Goal: Transaction & Acquisition: Purchase product/service

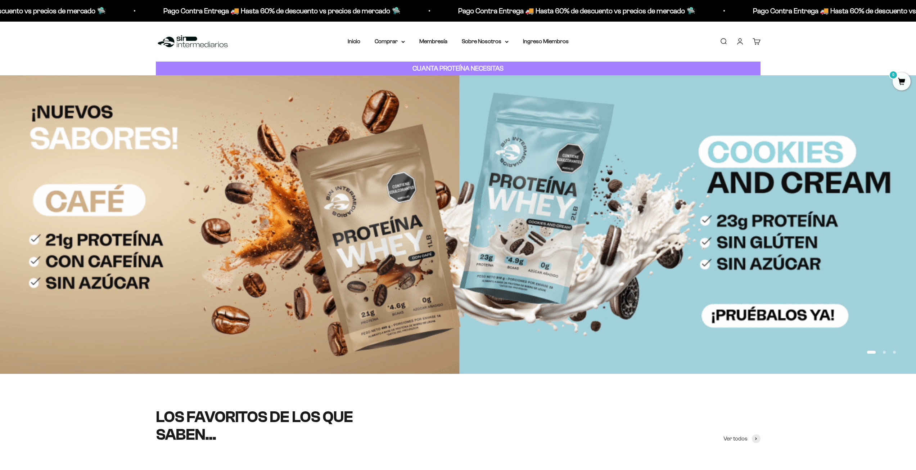
click at [739, 41] on link "Iniciar sesión" at bounding box center [740, 41] width 8 height 8
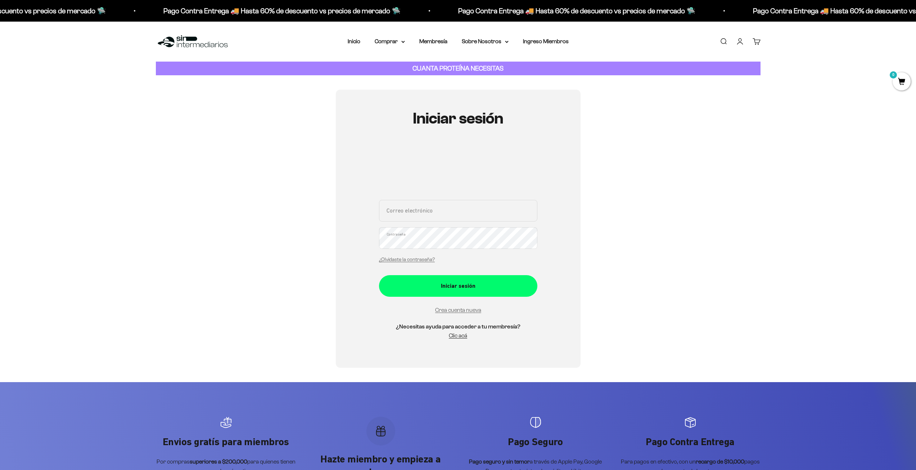
click at [458, 322] on h5 "¿Necesitas ayuda para acceder a tu membresía?" at bounding box center [458, 326] width 158 height 9
click at [460, 310] on link "Crea cuenta nueva" at bounding box center [458, 310] width 46 height 6
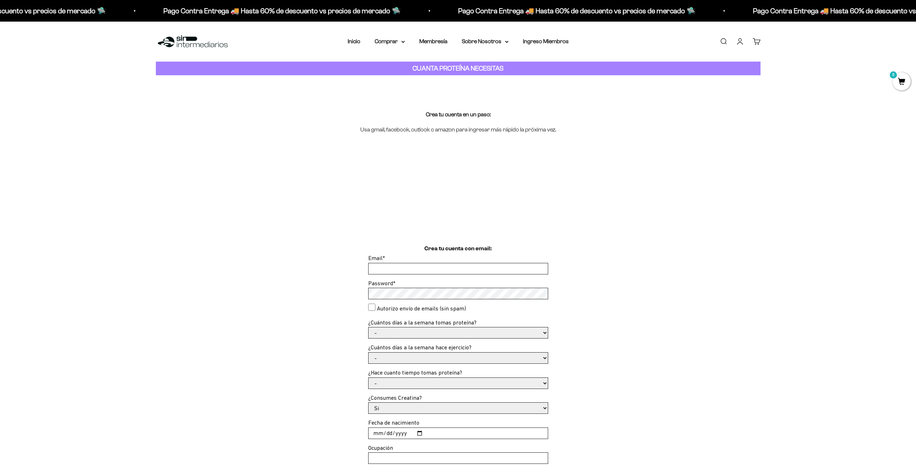
click at [407, 267] on input "Email *" at bounding box center [457, 268] width 179 height 11
type input "santiago.vergara.b@gmail.com"
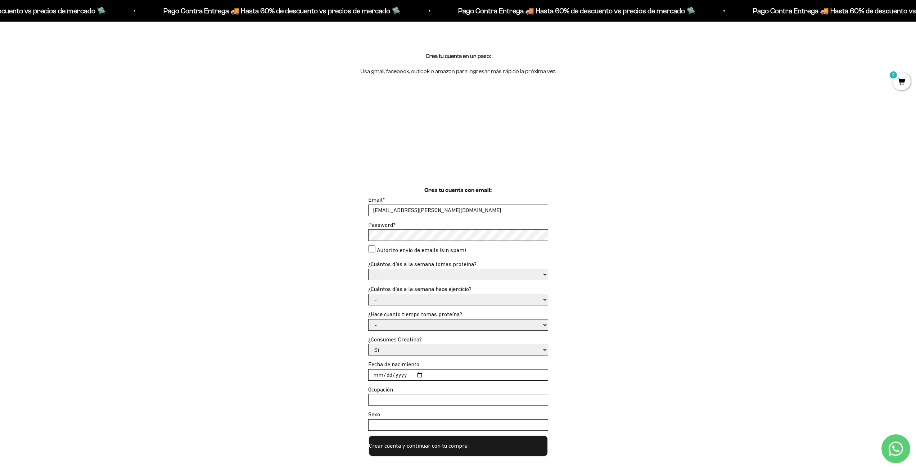
scroll to position [72, 0]
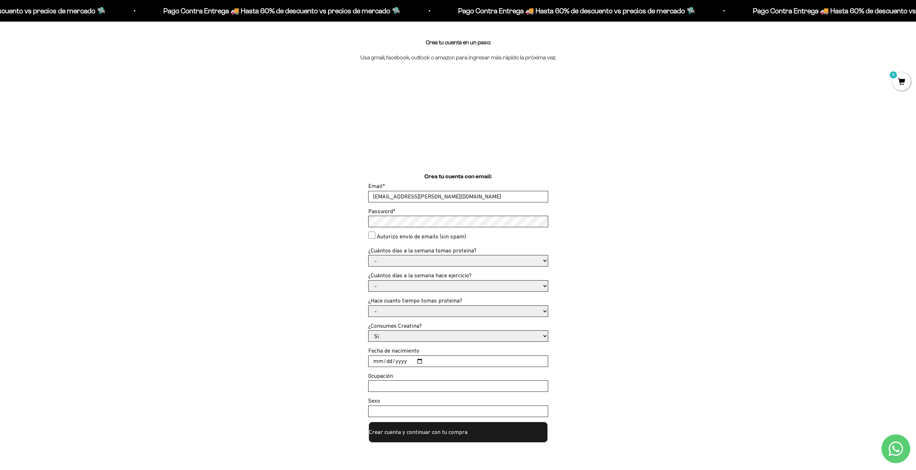
click at [403, 255] on select "- 1 o 2 3 a 5 6 o 7" at bounding box center [457, 260] width 179 height 11
select select "6 o 7"
click at [368, 255] on select "- 1 o 2 3 a 5 6 o 7" at bounding box center [457, 260] width 179 height 11
click at [503, 287] on select "- No hago 1 a 2 días 3 a 5 días 6 o 7 días" at bounding box center [457, 285] width 179 height 11
select select "3 a 5 días"
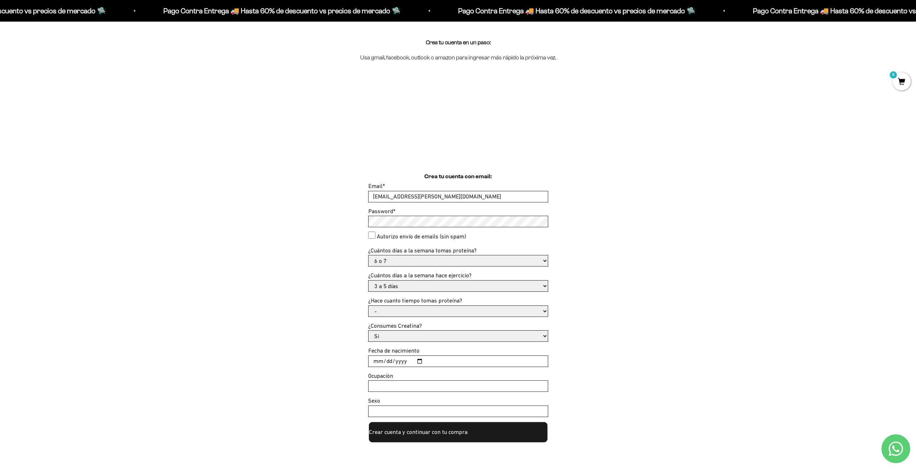
click at [368, 280] on select "- No hago 1 a 2 días 3 a 5 días 6 o 7 días" at bounding box center [457, 285] width 179 height 11
click at [593, 307] on div "Crea tu cuenta con email: Email * santiago.vergara.b@gmail.com Password * Autor…" at bounding box center [458, 307] width 604 height 271
click at [523, 308] on select "- Apenas estoy empezando Menos de 6 meses Más de 6 meses Hace más de un año" at bounding box center [457, 310] width 179 height 11
select select "Menos de 6 meses"
click at [368, 305] on select "- Apenas estoy empezando Menos de 6 meses Más de 6 meses Hace más de un año" at bounding box center [457, 310] width 179 height 11
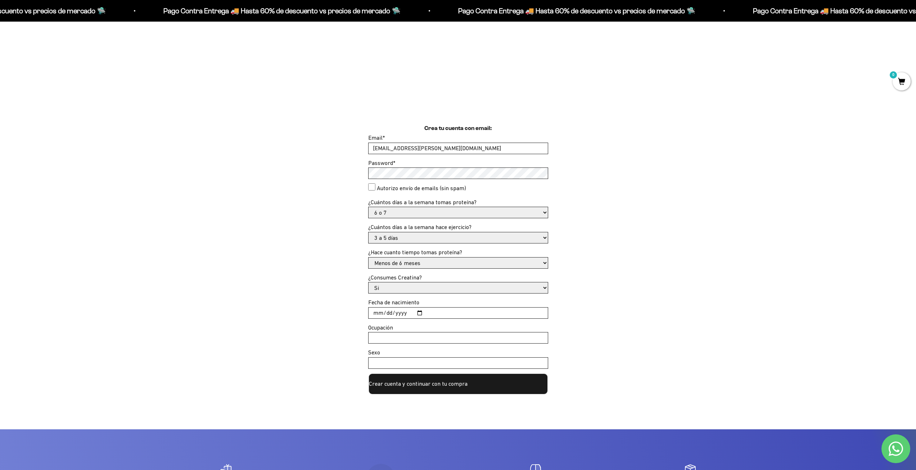
scroll to position [144, 0]
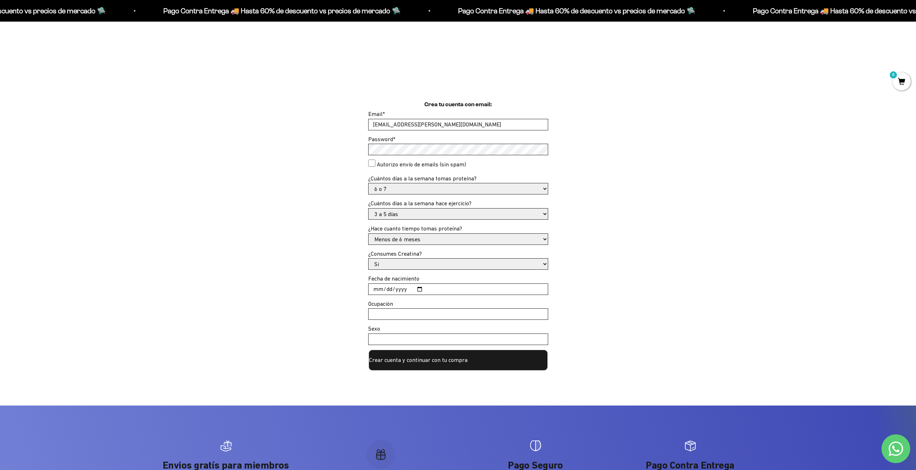
click at [455, 293] on input "Fecha de nacimiento" at bounding box center [457, 289] width 179 height 11
type input "1993-06-17"
click at [403, 315] on input "Ocupación" at bounding box center [457, 313] width 179 height 11
type input "Empleado"
click at [426, 342] on input "Sexo" at bounding box center [457, 339] width 179 height 11
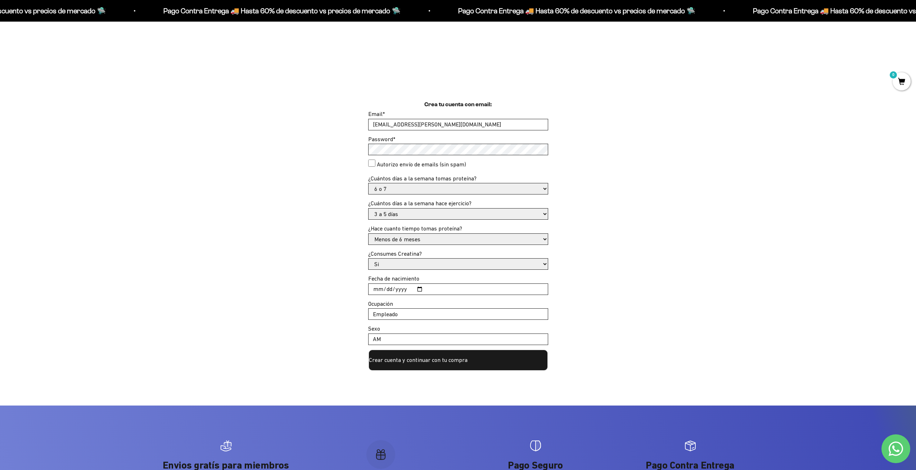
type input "A"
type input "Masculino"
click at [667, 296] on div "Crea tu cuenta con email: Email * santiago.vergara.b@gmail.com Password * Autor…" at bounding box center [458, 235] width 604 height 271
click at [420, 363] on button "Crear cuenta y continuar con tu compra" at bounding box center [458, 360] width 180 height 22
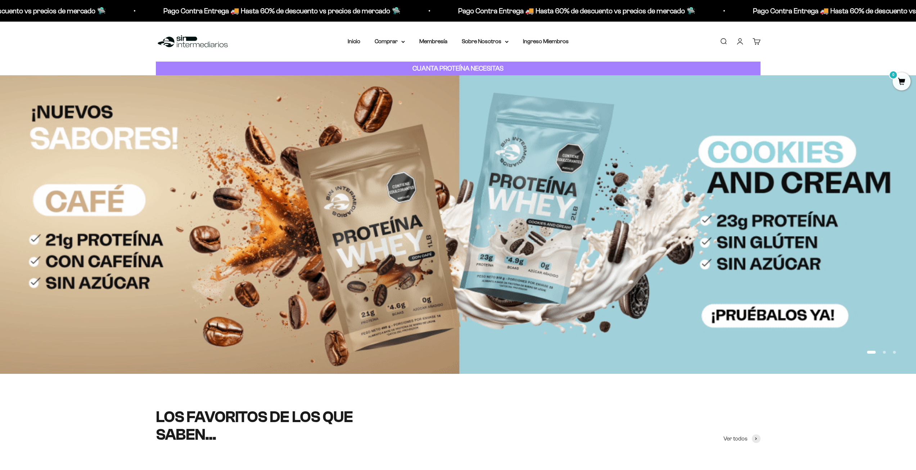
click at [741, 38] on link "Cuenta" at bounding box center [740, 41] width 8 height 8
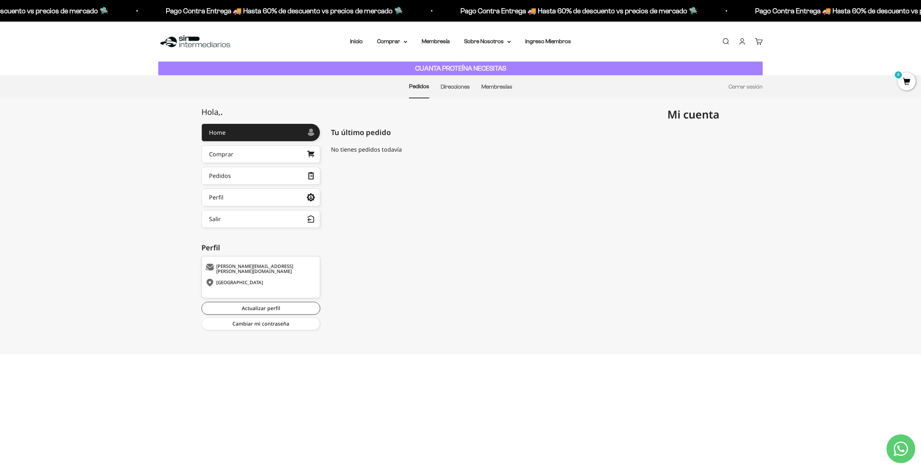
click at [222, 280] on div "[GEOGRAPHIC_DATA]" at bounding box center [259, 282] width 109 height 7
click at [258, 191] on link "Perfil" at bounding box center [260, 197] width 119 height 18
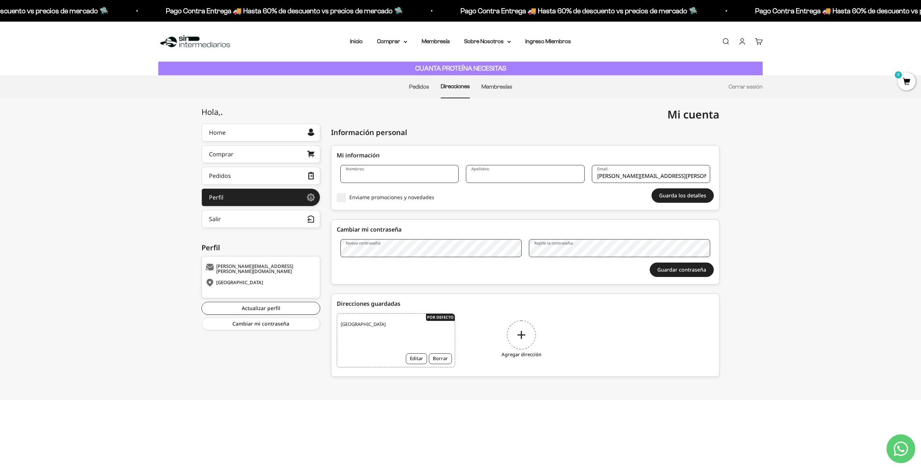
click at [394, 172] on input "Nombres:" at bounding box center [399, 174] width 118 height 18
type input "Santiago"
type input "Vergara"
click at [421, 356] on button "Editar" at bounding box center [416, 358] width 21 height 11
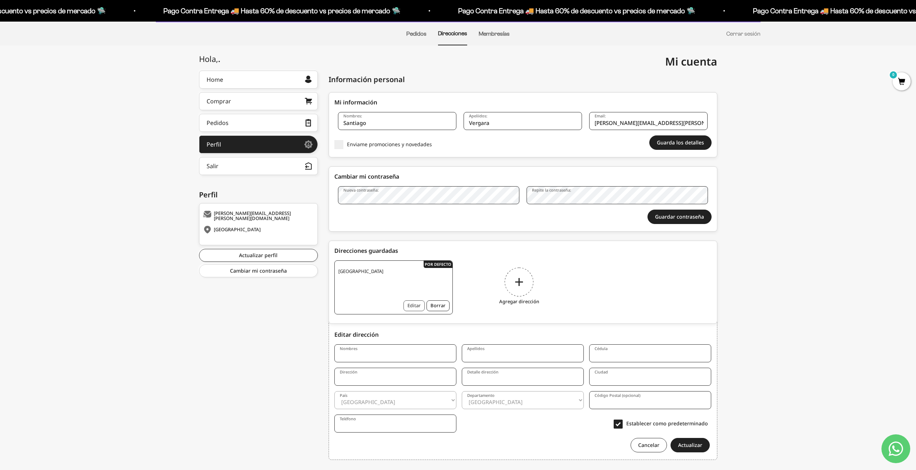
scroll to position [70, 0]
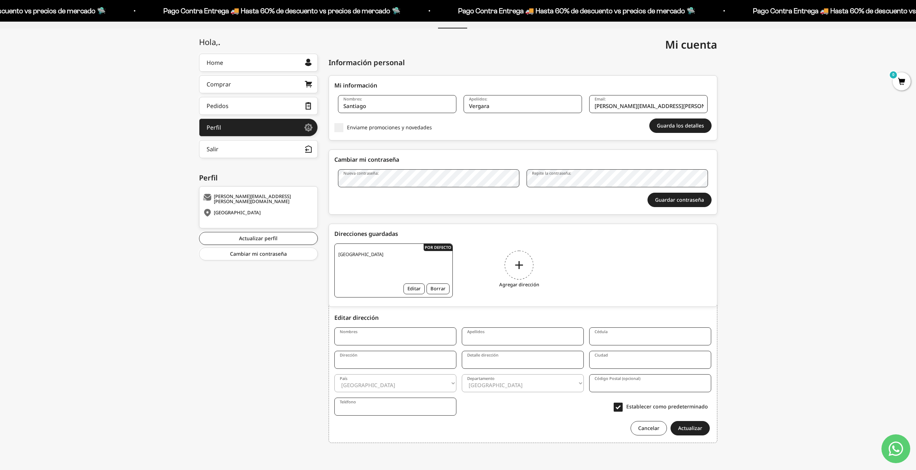
click at [394, 333] on input "Nombres" at bounding box center [395, 336] width 122 height 18
type input "Santiago"
type input "Vergara"
type input "1039459827"
type input "Carrera 46B # 43 sur - 20"
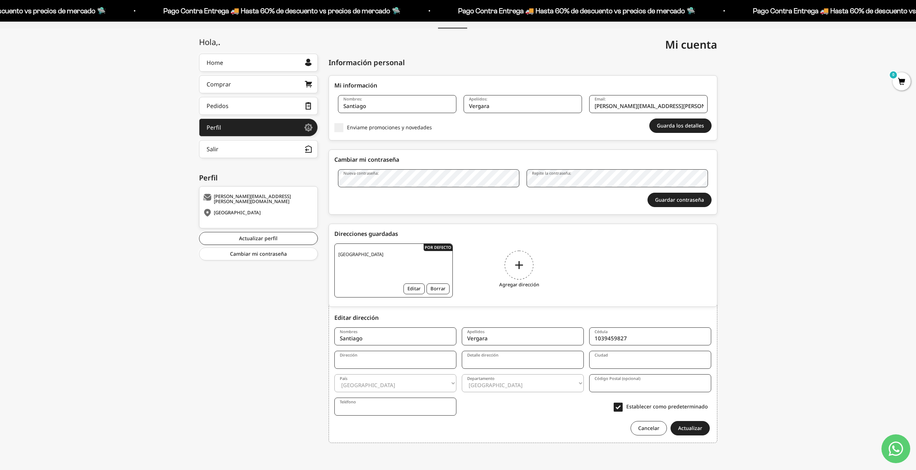
type input "Urb. Milán Condominio 4, Apto. 220"
type input "Envigado"
select select "Antioquia"
type input "055422"
type input "3014855997"
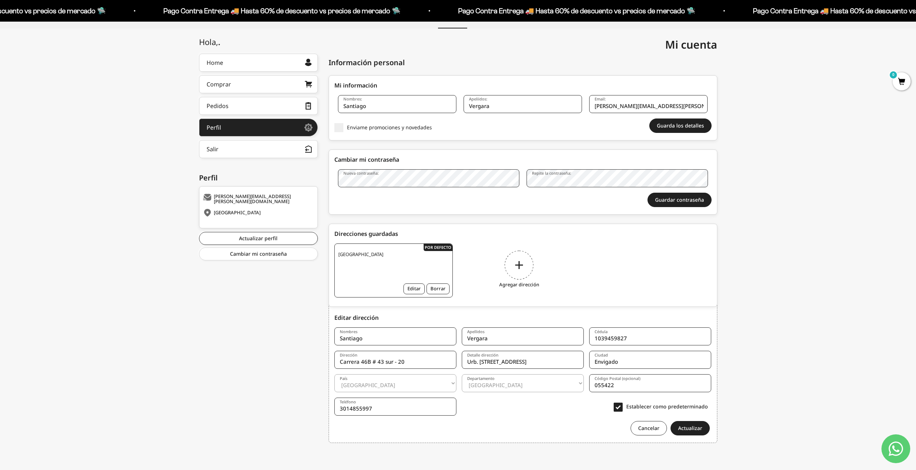
click at [511, 340] on input "Vergara" at bounding box center [523, 336] width 122 height 18
click at [416, 361] on input "Carrera 46B # 43 sur - 20" at bounding box center [395, 359] width 122 height 18
click at [557, 361] on input "Urb. Milán Condominio 4, Apto. 220" at bounding box center [523, 359] width 122 height 18
click at [459, 398] on form "Nombres Santiago Apellidos Vergara Cédula 1039459827 Dirección Carrera 46B # 43…" at bounding box center [522, 378] width 377 height 113
click at [625, 383] on input "055422" at bounding box center [650, 383] width 122 height 18
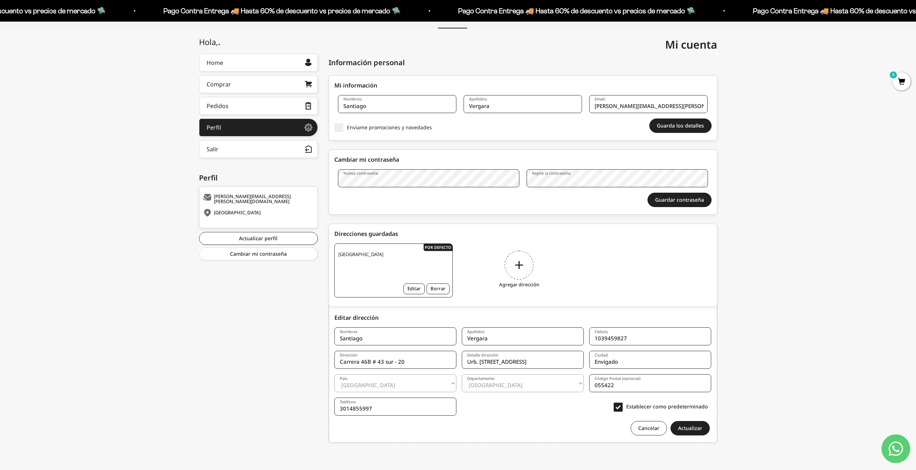
click at [519, 420] on form "Nombres Santiago Apellidos Vergara Cédula 1039459827 Dirección Carrera 46B # 43…" at bounding box center [522, 378] width 377 height 113
click at [683, 425] on button "Actualizar" at bounding box center [689, 428] width 39 height 14
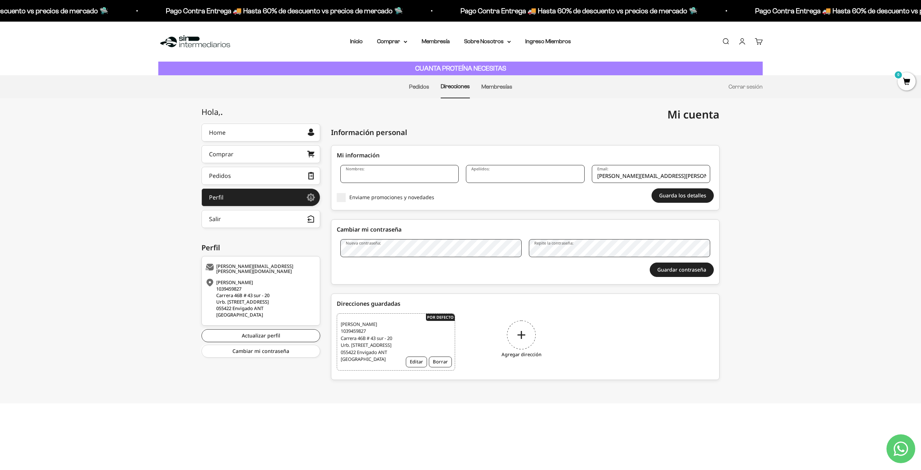
click at [802, 190] on div "Hola, . Home Comprar Pedidos Perfil Información personal Direcciones guardadas …" at bounding box center [460, 254] width 921 height 262
click at [358, 344] on span "Santiago Vergara 1039459827 Carrera 46B # 43 sur - 20 Urb. Milán Condominio 4, …" at bounding box center [369, 342] width 56 height 42
click at [381, 344] on span "Santiago Vergara 1039459827 Carrera 46B # 43 sur - 20 Urb. Milán Condominio 4, …" at bounding box center [369, 342] width 56 height 42
click at [351, 351] on span "Santiago Vergara 1039459827 Carrera 46B # 43 sur - 20 Urb. Milán Condominio 4, …" at bounding box center [369, 342] width 56 height 42
click at [353, 357] on span "Santiago Vergara 1039459827 Carrera 46B # 43 sur - 20 Urb. Milán Condominio 4, …" at bounding box center [369, 342] width 56 height 42
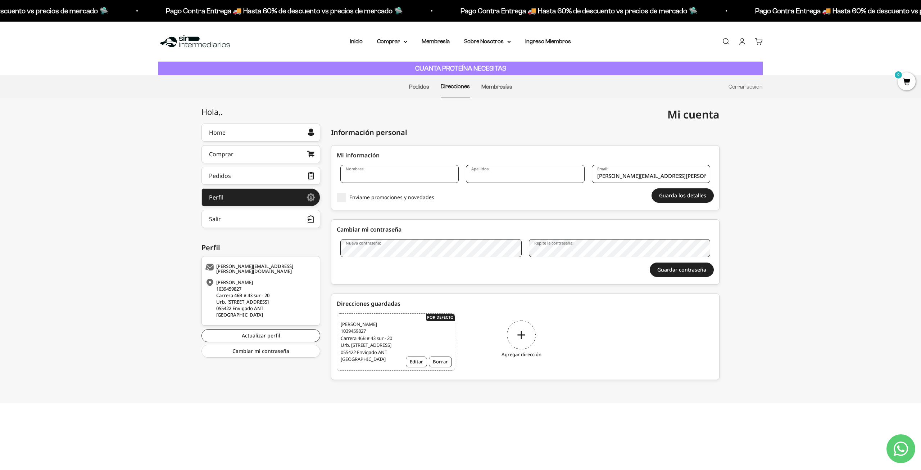
click at [369, 359] on span "Santiago Vergara 1039459827 Carrera 46B # 43 sur - 20 Urb. Milán Condominio 4, …" at bounding box center [369, 342] width 56 height 42
click at [364, 363] on span "Santiago Vergara 1039459827 Carrera 46B # 43 sur - 20 Urb. Milán Condominio 4, …" at bounding box center [369, 342] width 56 height 42
click at [740, 333] on div "Hola, . Home Comprar Pedidos Perfil Información personal Direcciones guardadas …" at bounding box center [460, 254] width 921 height 262
click at [493, 87] on link "Membresías" at bounding box center [496, 86] width 31 height 6
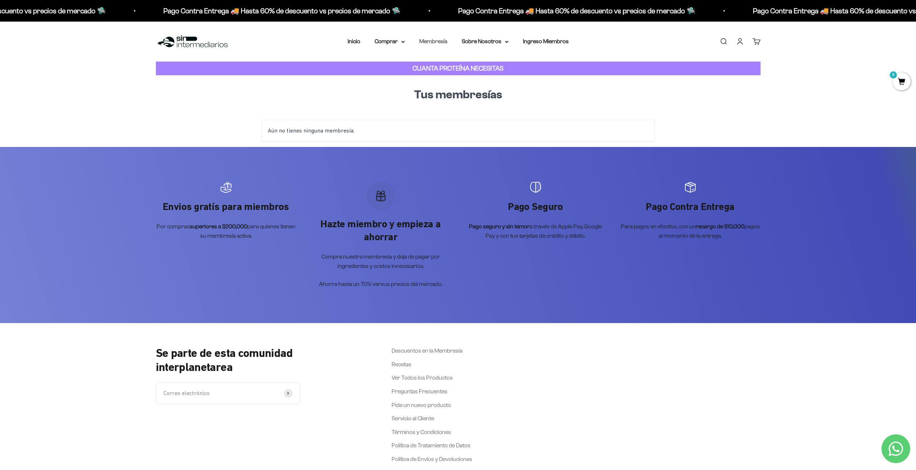
click at [443, 44] on li "Membresía" at bounding box center [433, 41] width 28 height 9
click at [442, 40] on link "Membresía" at bounding box center [433, 41] width 28 height 6
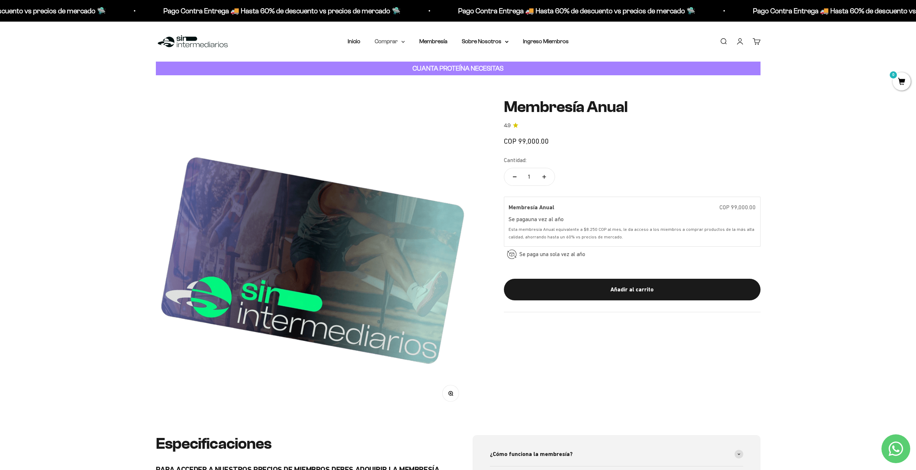
click at [388, 41] on summary "Comprar" at bounding box center [390, 41] width 30 height 9
click at [394, 64] on span "Proteínas" at bounding box center [391, 64] width 24 height 6
click at [472, 64] on span "Ver Todos" at bounding box center [470, 64] width 25 height 6
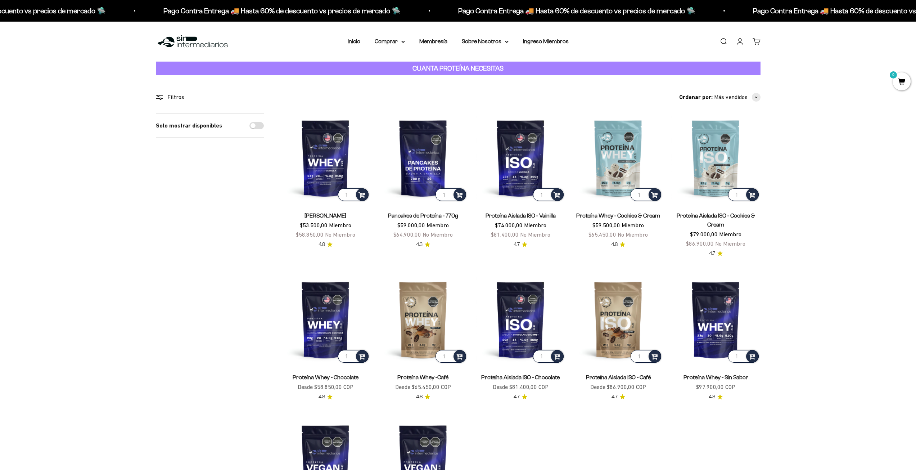
click at [816, 208] on section "Filtros Ordenar por Características Más vendidos Alfabéticamente, A-Z Alfabétic…" at bounding box center [458, 331] width 916 height 512
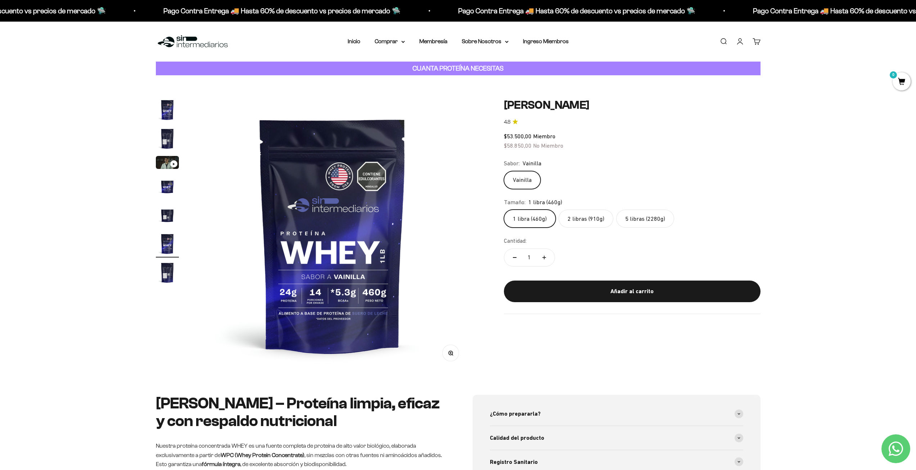
click at [579, 212] on label "2 libras (910g)" at bounding box center [585, 218] width 55 height 18
click at [504, 209] on input "2 libras (910g)" at bounding box center [503, 209] width 0 height 0
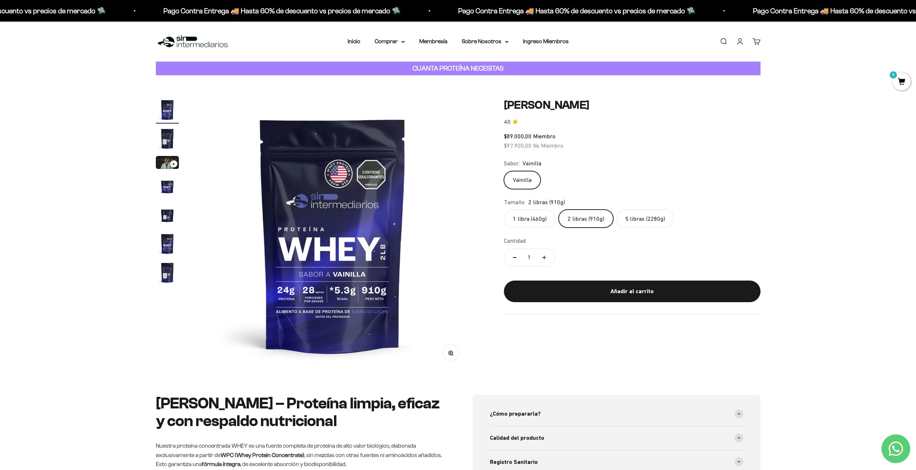
click at [808, 253] on div "Zoom Ir al artículo 1 Ir al artículo 2 Ir al artículo 3 Ir al artículo 4 Ir al …" at bounding box center [458, 234] width 916 height 319
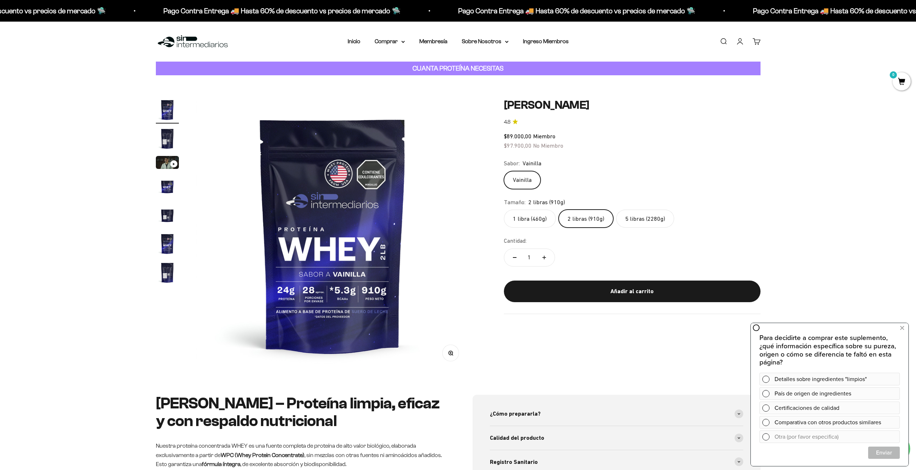
click at [667, 163] on div "Sabor: Vainilla" at bounding box center [632, 163] width 257 height 9
click at [543, 217] on label "1 libra (460g)" at bounding box center [530, 218] width 52 height 18
click at [504, 209] on input "1 libra (460g)" at bounding box center [503, 209] width 0 height 0
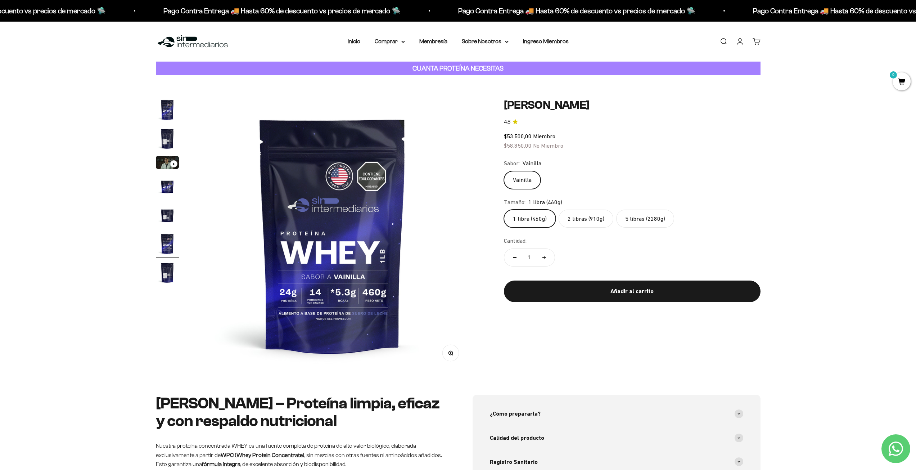
click at [639, 213] on label "5 libras (2280g)" at bounding box center [645, 218] width 58 height 18
click at [504, 209] on input "5 libras (2280g)" at bounding box center [503, 209] width 0 height 0
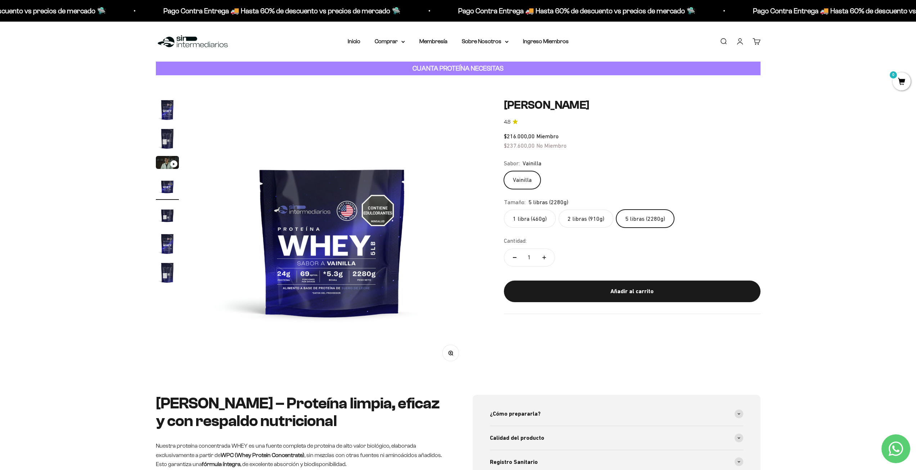
click at [591, 221] on label "2 libras (910g)" at bounding box center [585, 218] width 55 height 18
click at [504, 209] on input "2 libras (910g)" at bounding box center [503, 209] width 0 height 0
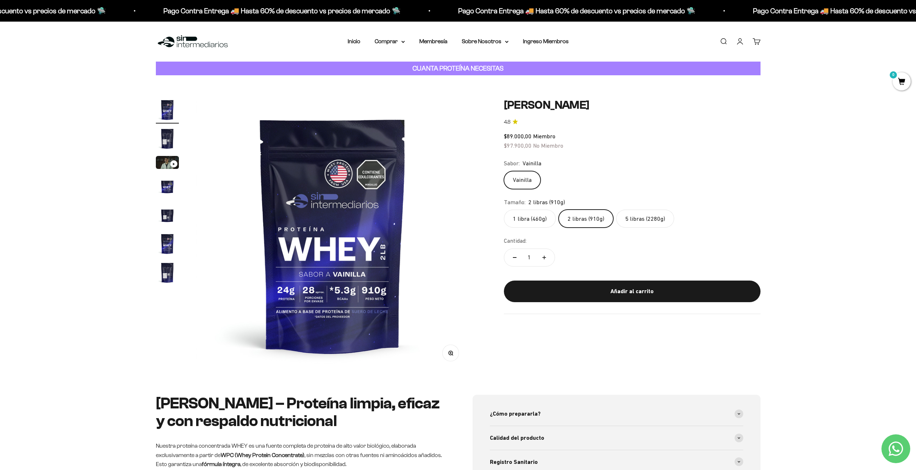
click at [621, 214] on label "5 libras (2280g)" at bounding box center [645, 218] width 58 height 18
click at [504, 209] on input "5 libras (2280g)" at bounding box center [503, 209] width 0 height 0
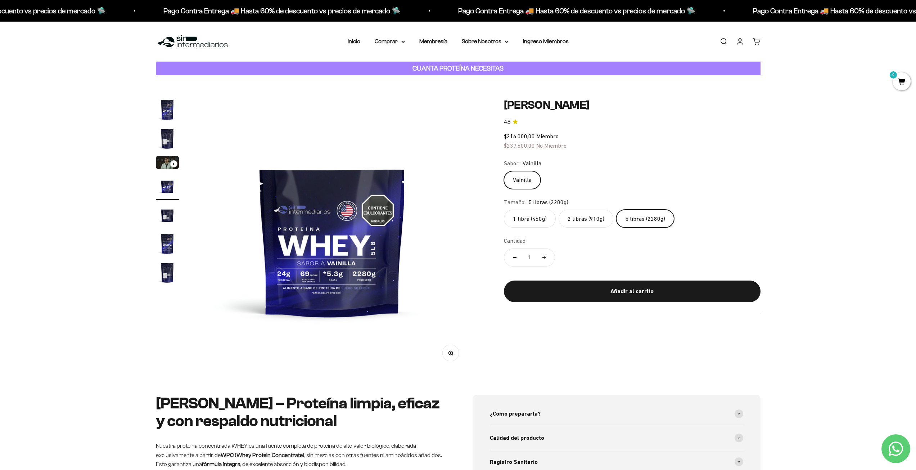
click at [572, 220] on label "2 libras (910g)" at bounding box center [585, 218] width 55 height 18
click at [504, 209] on input "2 libras (910g)" at bounding box center [503, 209] width 0 height 0
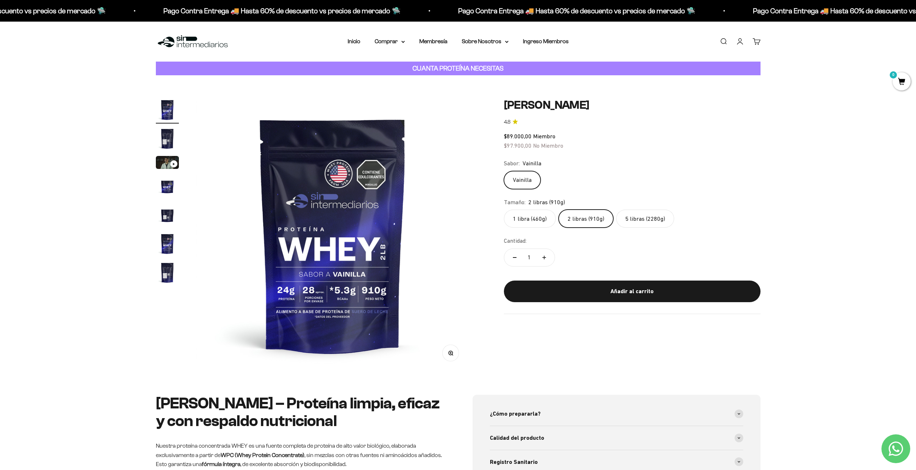
click at [644, 207] on fieldset "Tamaño: 2 libras (910g) 1 libra (460g) 2 libras (910g) 5 libras (2280g)" at bounding box center [632, 213] width 257 height 30
click at [640, 218] on label "5 libras (2280g)" at bounding box center [645, 218] width 58 height 18
click at [504, 209] on input "5 libras (2280g)" at bounding box center [503, 209] width 0 height 0
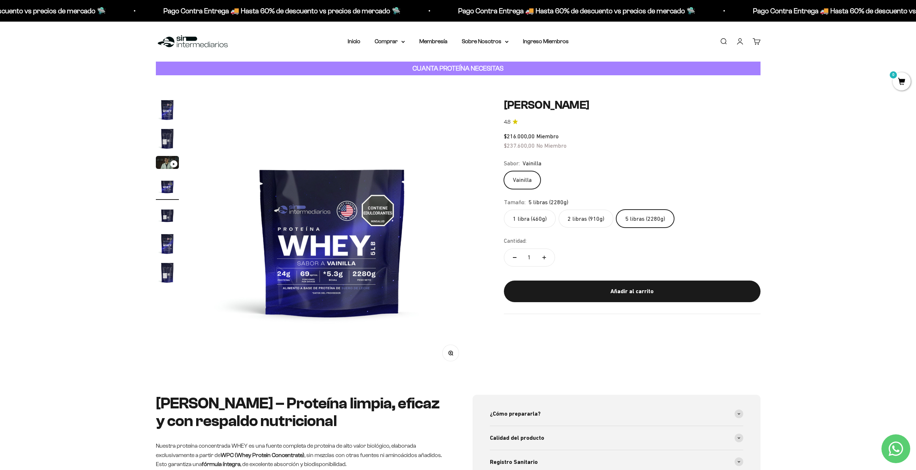
click at [541, 218] on label "1 libra (460g)" at bounding box center [530, 218] width 52 height 18
click at [504, 209] on input "1 libra (460g)" at bounding box center [503, 209] width 0 height 0
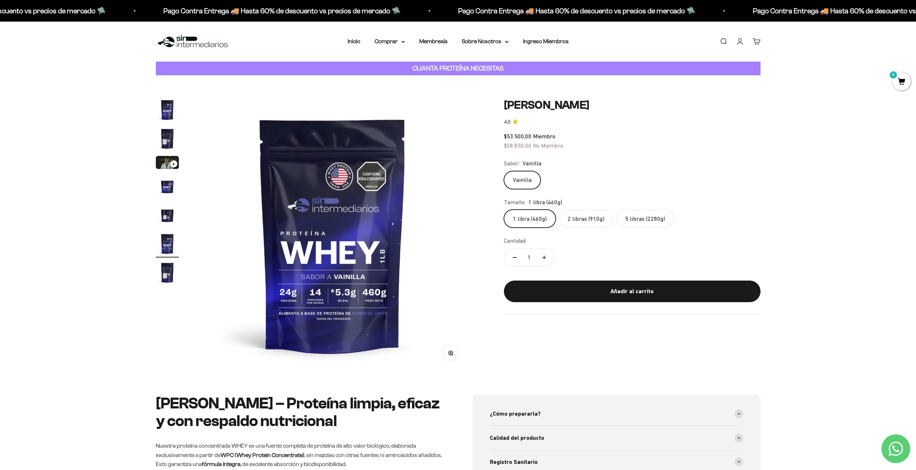
click at [649, 214] on label "5 libras (2280g)" at bounding box center [645, 218] width 58 height 18
click at [504, 209] on input "5 libras (2280g)" at bounding box center [503, 209] width 0 height 0
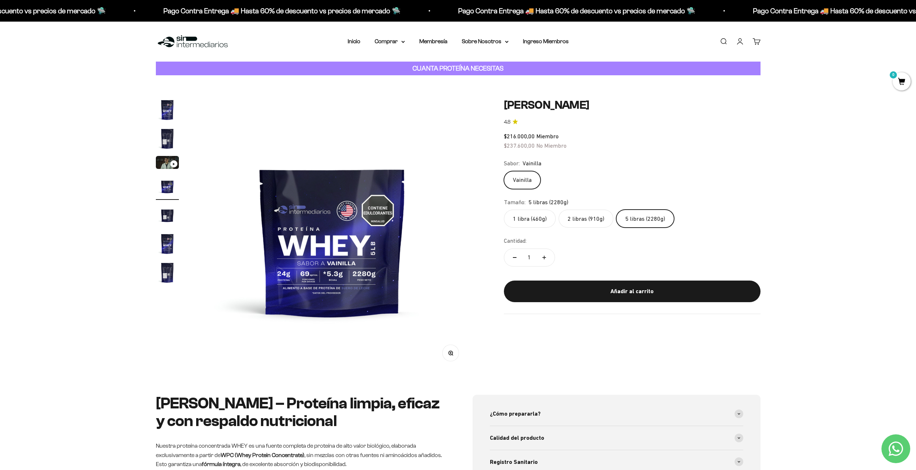
click at [587, 218] on label "2 libras (910g)" at bounding box center [585, 218] width 55 height 18
click at [504, 209] on input "2 libras (910g)" at bounding box center [503, 209] width 0 height 0
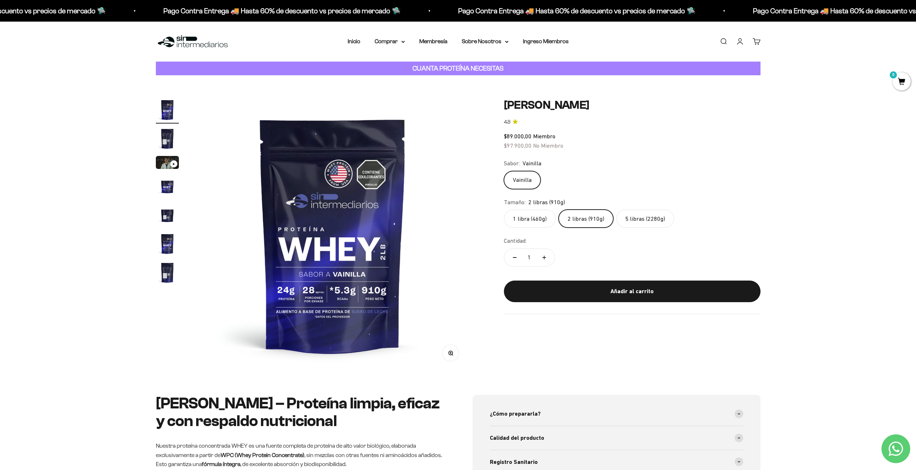
click at [704, 200] on div "Tamaño: 2 libras (910g)" at bounding box center [632, 202] width 257 height 9
click at [538, 216] on label "1 libra (460g)" at bounding box center [530, 218] width 52 height 18
click at [504, 209] on input "1 libra (460g)" at bounding box center [503, 209] width 0 height 0
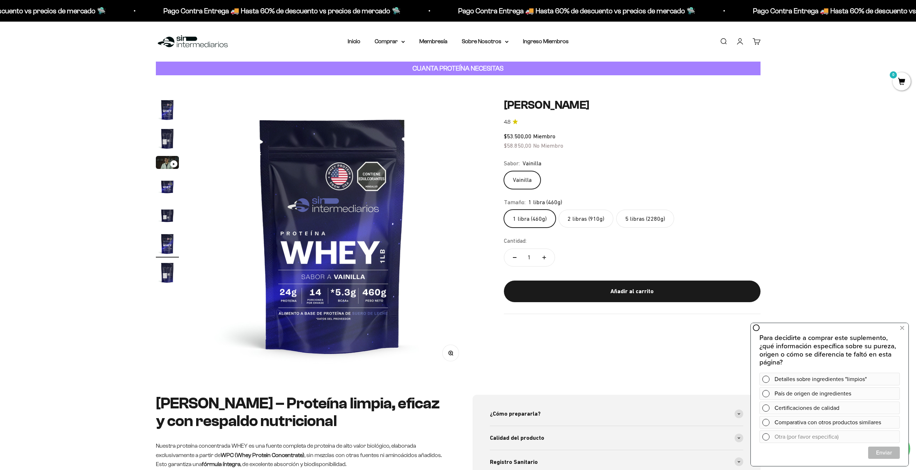
click at [598, 217] on label "2 libras (910g)" at bounding box center [585, 218] width 55 height 18
click at [504, 209] on input "2 libras (910g)" at bounding box center [503, 209] width 0 height 0
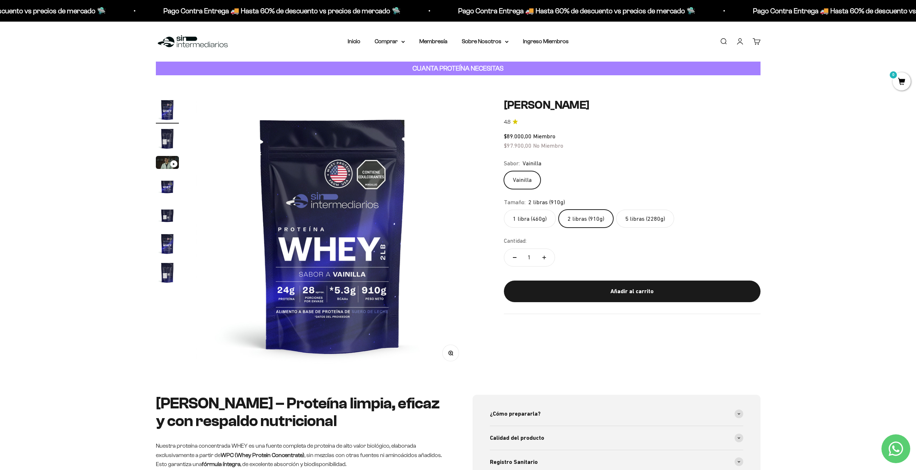
click at [722, 207] on div "Tamaño: 2 libras (910g)" at bounding box center [632, 202] width 257 height 9
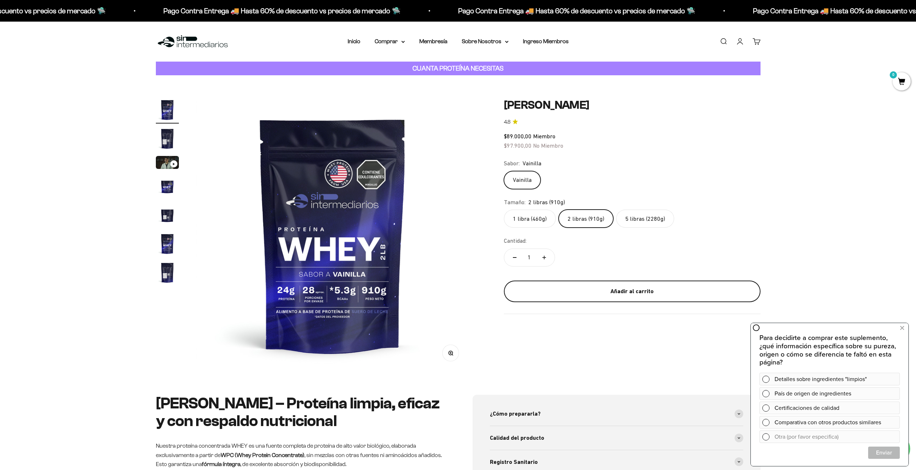
click at [641, 287] on div "Añadir al carrito" at bounding box center [632, 290] width 228 height 9
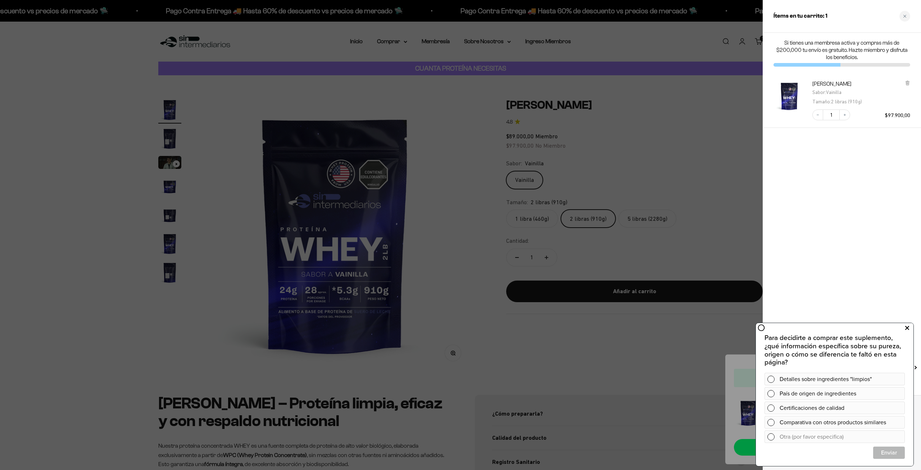
click at [904, 328] on button at bounding box center [907, 328] width 13 height 12
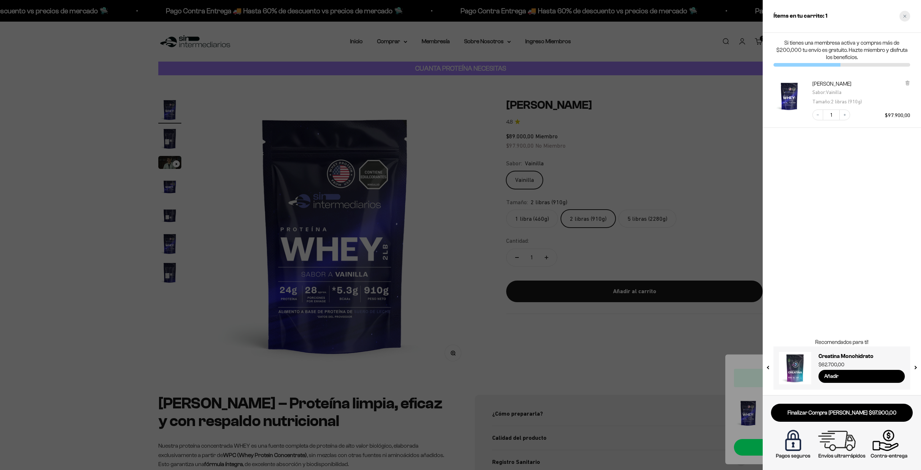
click at [906, 15] on icon "Close cart" at bounding box center [905, 16] width 4 height 4
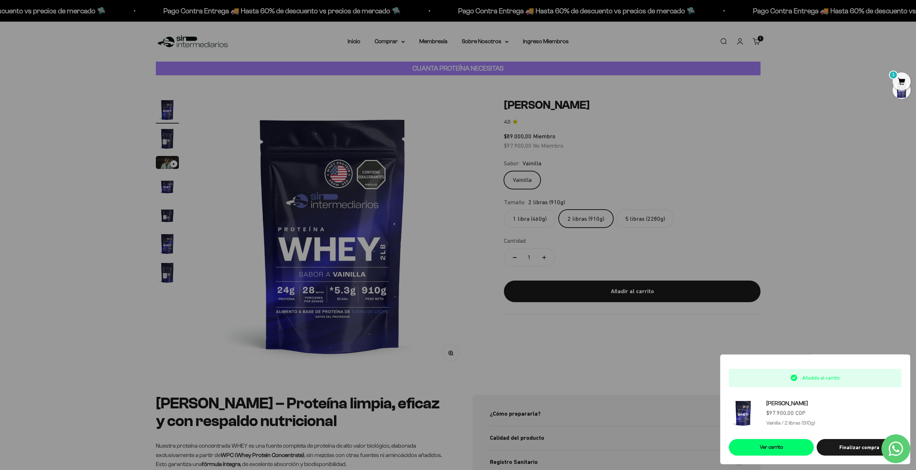
click at [651, 220] on label "5 libras (2280g)" at bounding box center [645, 218] width 58 height 18
click at [504, 209] on input "5 libras (2280g)" at bounding box center [503, 209] width 0 height 0
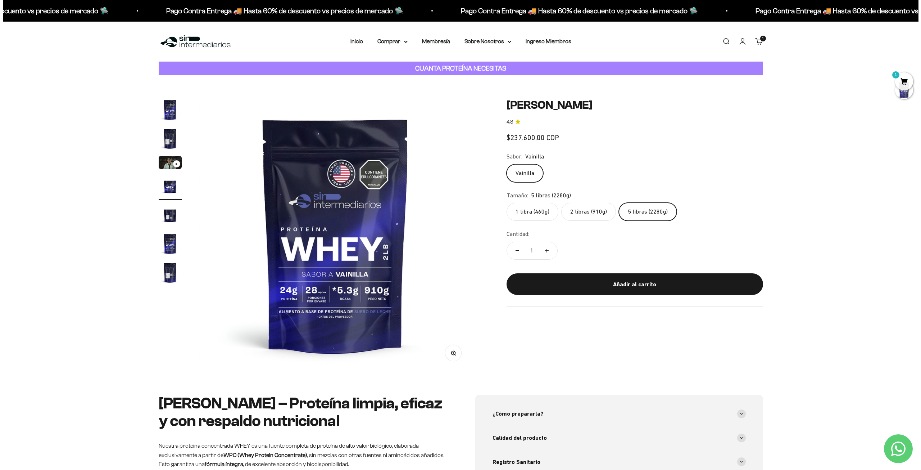
scroll to position [0, 845]
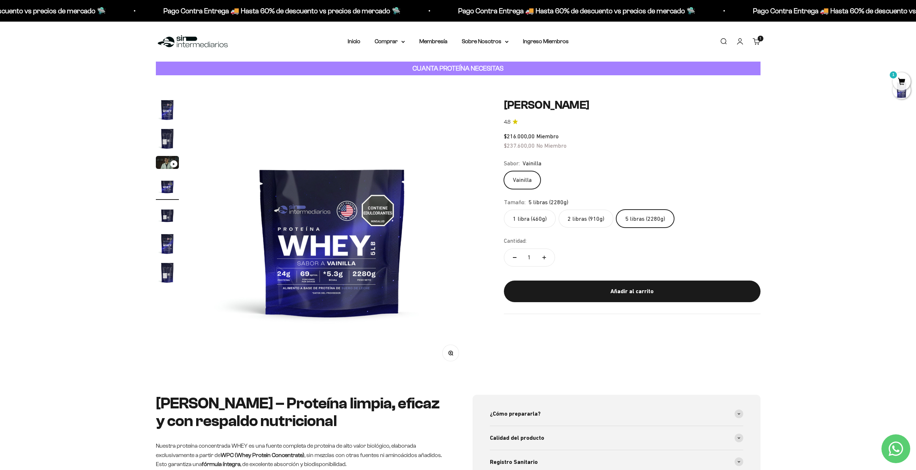
click at [904, 78] on span "1" at bounding box center [901, 81] width 18 height 18
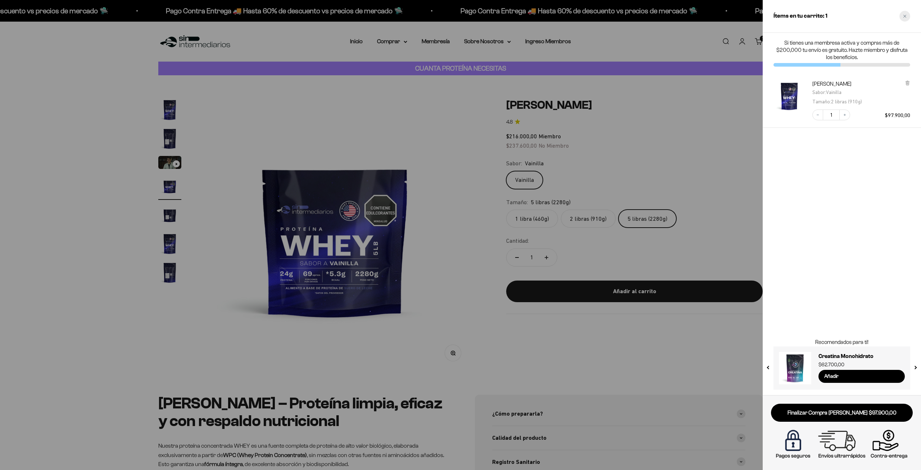
click at [906, 16] on icon "Close cart" at bounding box center [905, 16] width 4 height 4
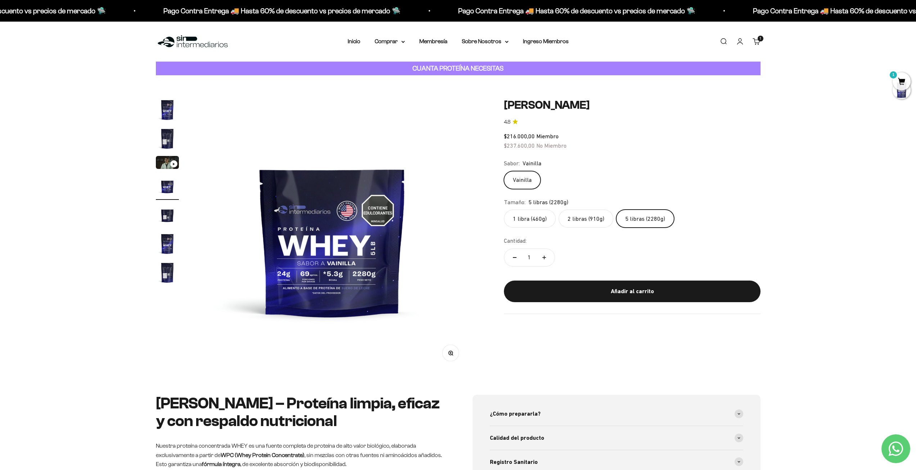
click at [898, 78] on span "1" at bounding box center [901, 81] width 18 height 18
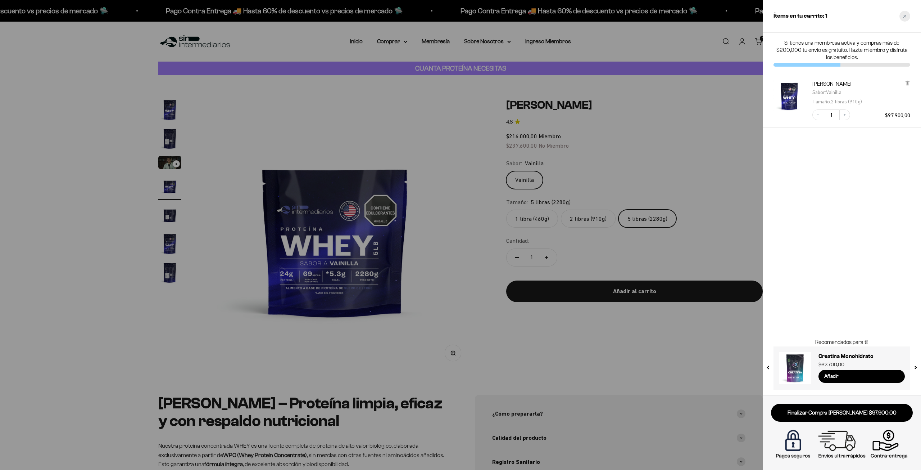
click at [901, 16] on div "Close cart" at bounding box center [904, 16] width 11 height 11
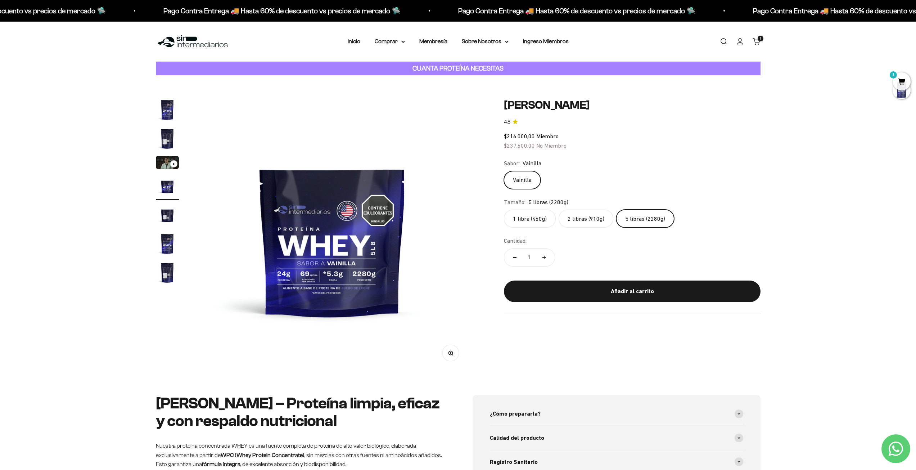
click at [0, 0] on slot "1" at bounding box center [0, 0] width 0 height 0
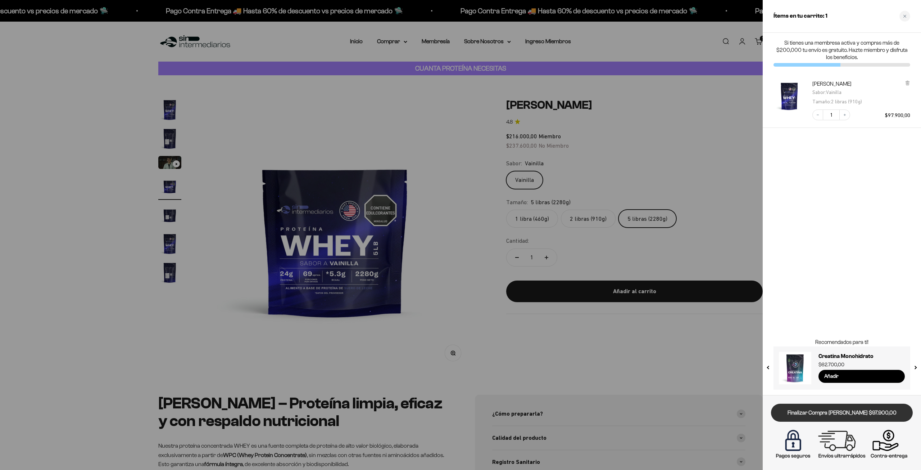
click at [809, 412] on link "Finalizar Compra Segura $97.900,00" at bounding box center [842, 412] width 142 height 18
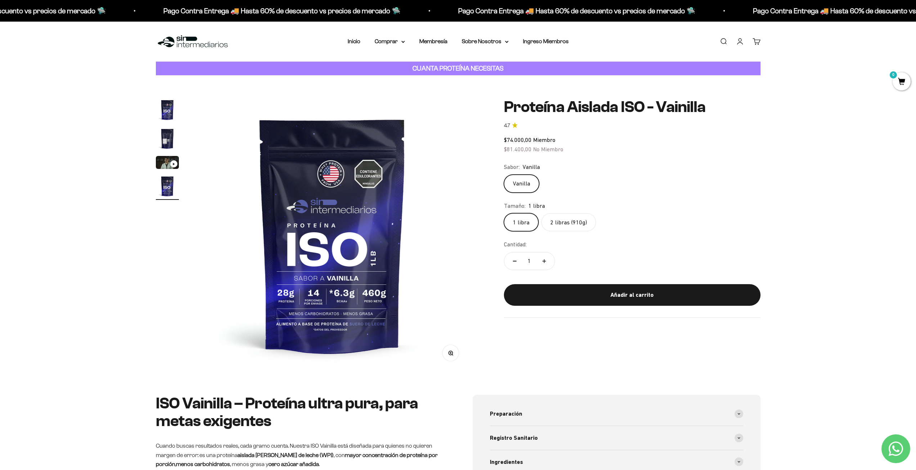
click at [578, 218] on label "2 libras (910g)" at bounding box center [568, 222] width 55 height 18
click at [504, 213] on input "2 libras (910g)" at bounding box center [503, 213] width 0 height 0
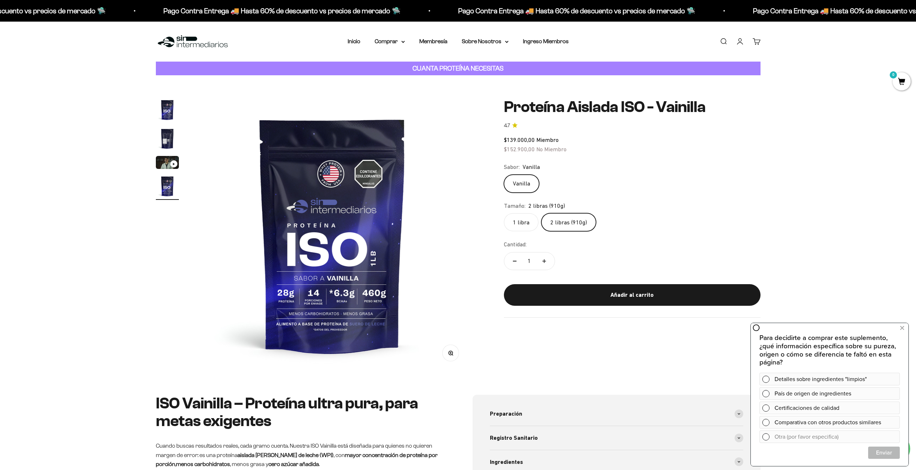
click at [828, 110] on div "Zoom Ir al artículo 1 Ir al artículo 2 Ir al artículo 3 Ir al artículo 4 Proteí…" at bounding box center [458, 234] width 916 height 319
